Goal: Task Accomplishment & Management: Manage account settings

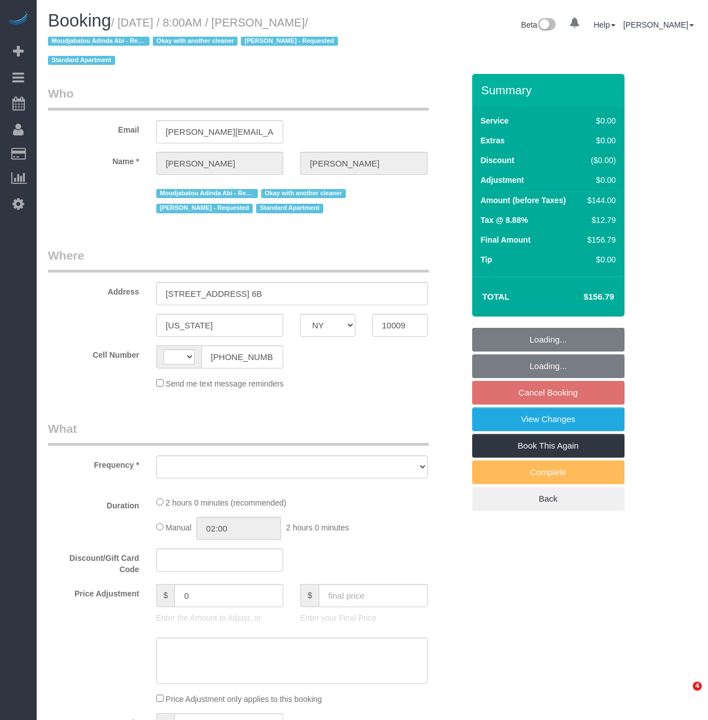
select select "NY"
select select "string:[GEOGRAPHIC_DATA]"
select select "object:758"
select select "spot1"
select select "number:57"
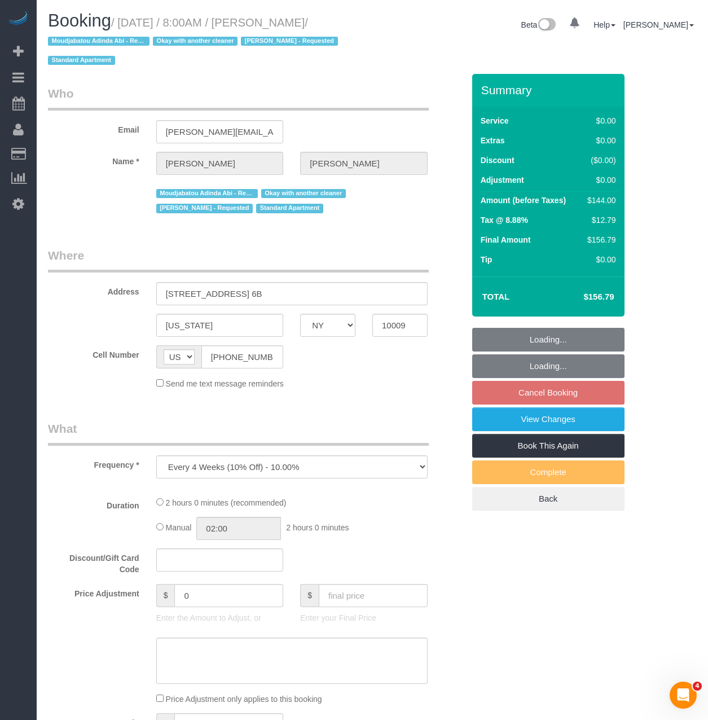
select select "number:72"
select select "number:15"
select select "number:5"
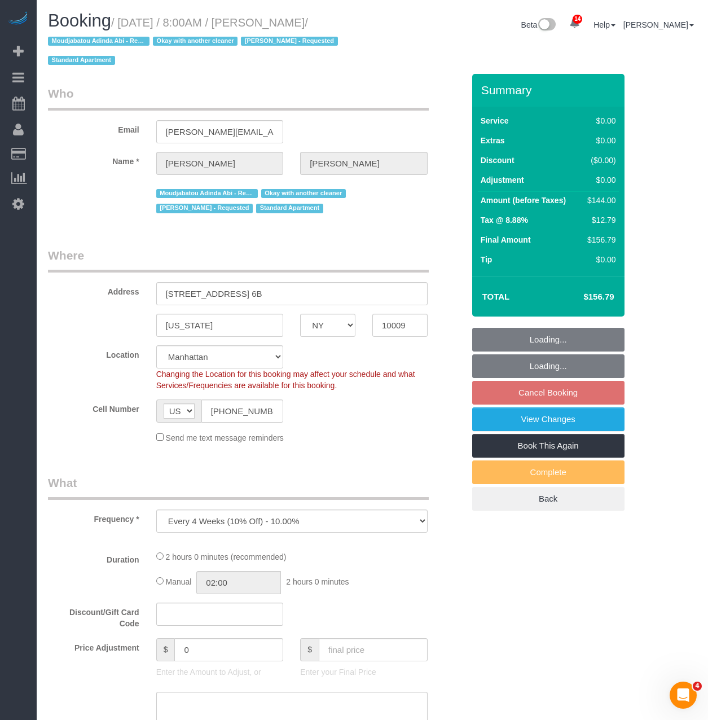
select select "string:stripe-pm_1QXpfs4VGloSiKo7Lmgtq2Pm"
select select "1"
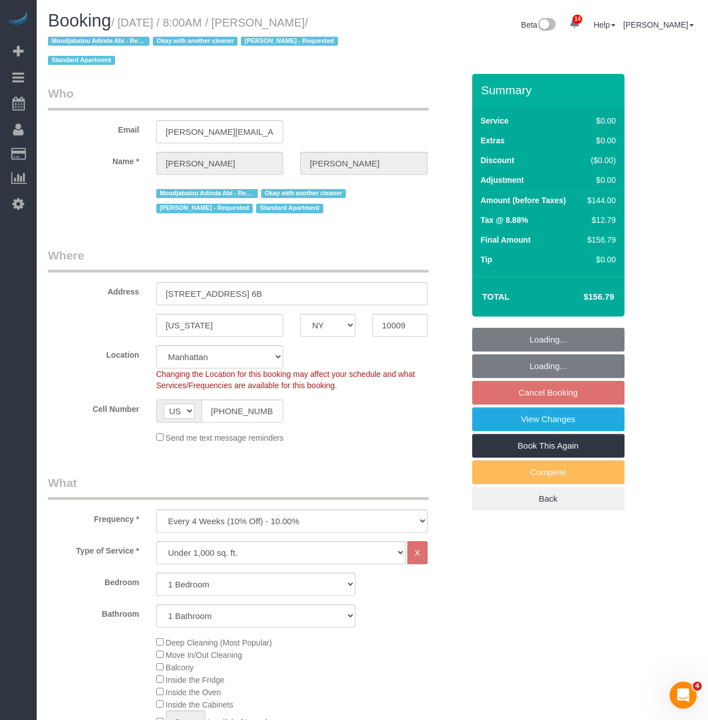
select select "object:1017"
select select "1"
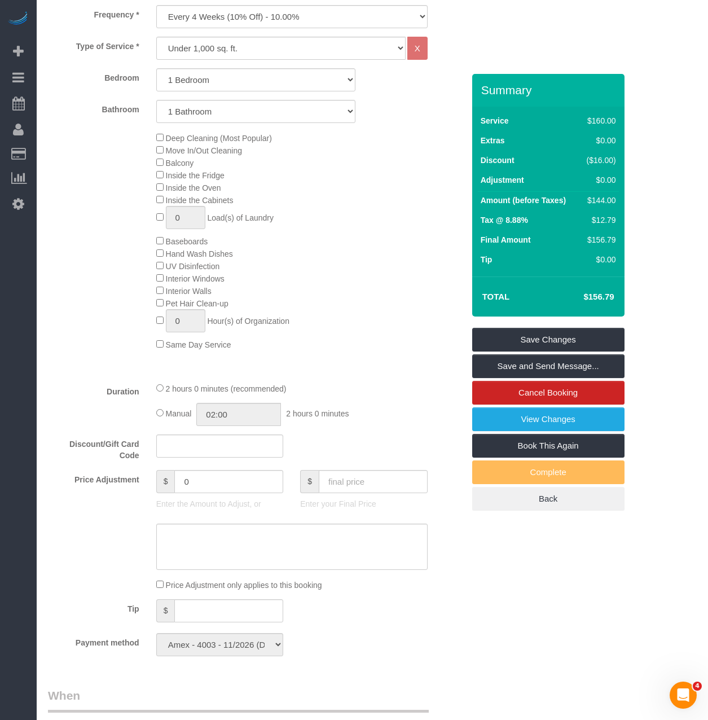
scroll to position [508, 0]
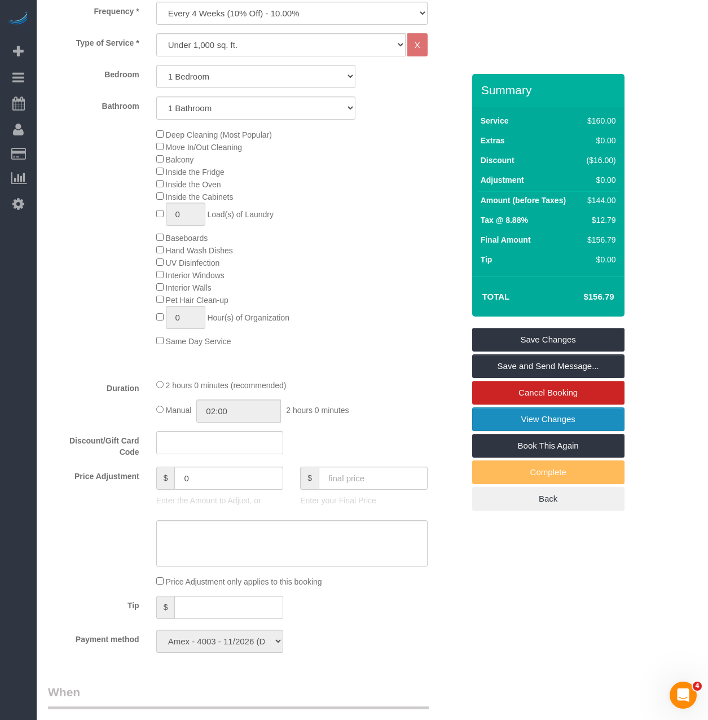
click at [545, 414] on link "View Changes" at bounding box center [548, 419] width 152 height 24
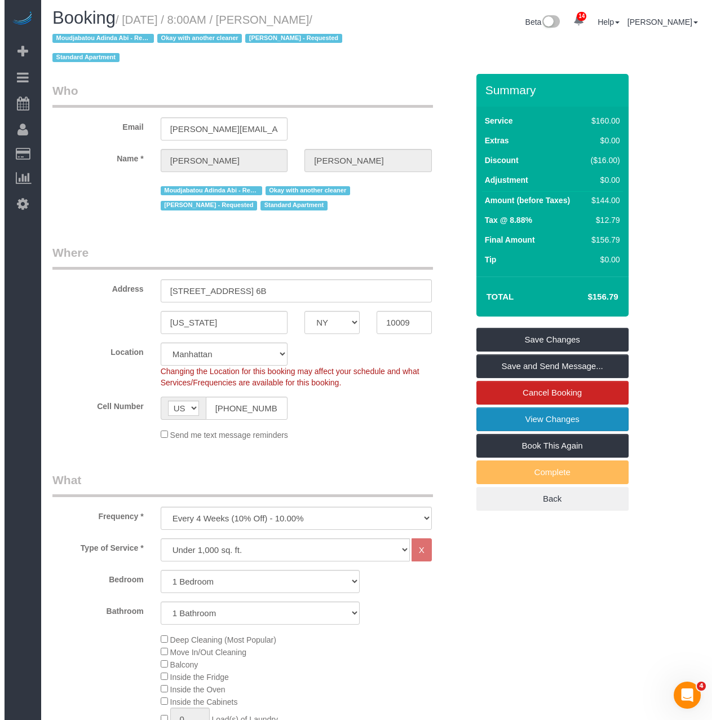
scroll to position [0, 0]
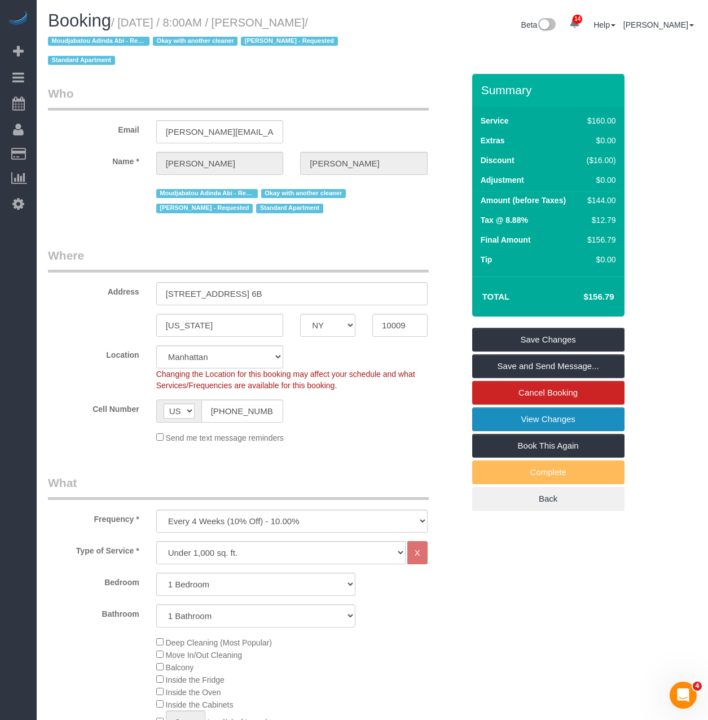
click at [500, 421] on link "View Changes" at bounding box center [548, 419] width 152 height 24
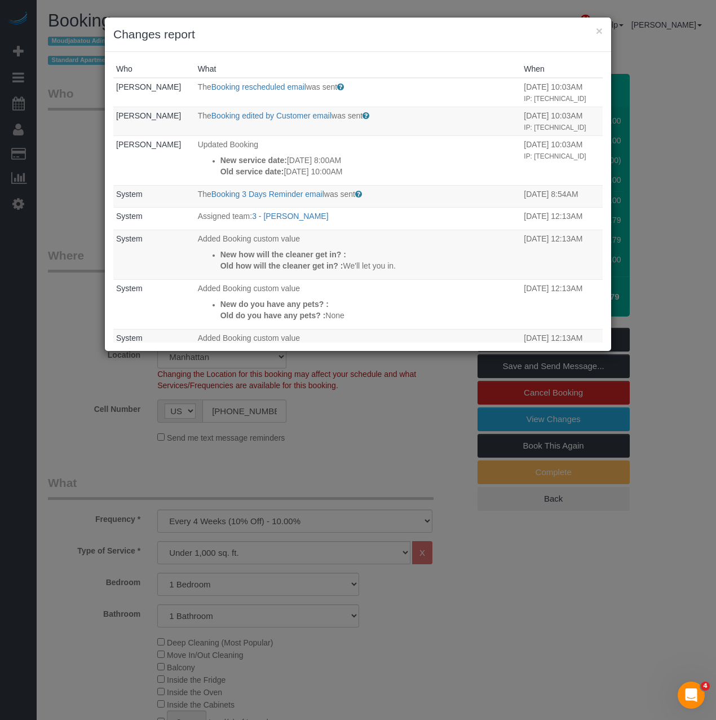
click at [342, 63] on th "What" at bounding box center [358, 68] width 327 height 17
